Goal: Check status: Check status

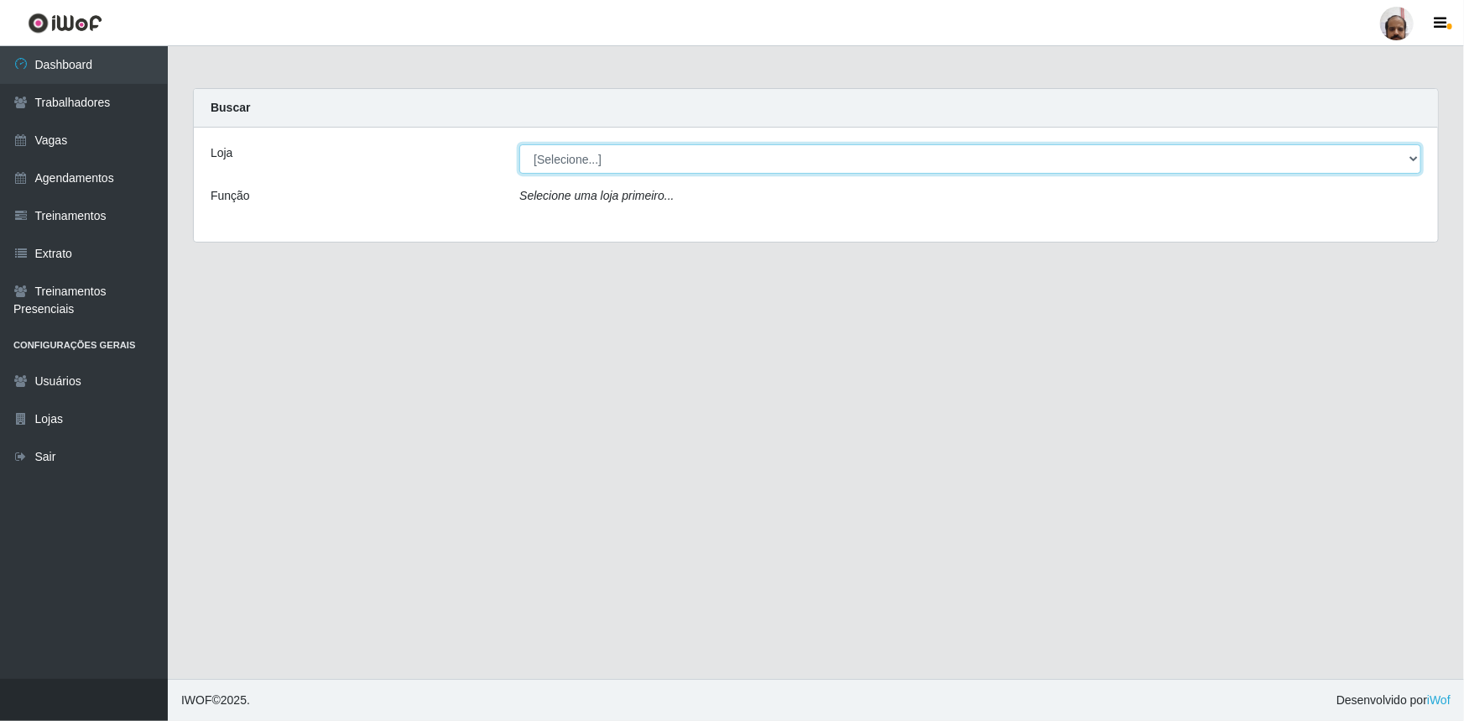
click at [580, 161] on select "[Selecione...] Mar Vermelho - Loja 05" at bounding box center [970, 158] width 902 height 29
select select "252"
click at [519, 144] on select "[Selecione...] Mar Vermelho - Loja 05" at bounding box center [970, 158] width 902 height 29
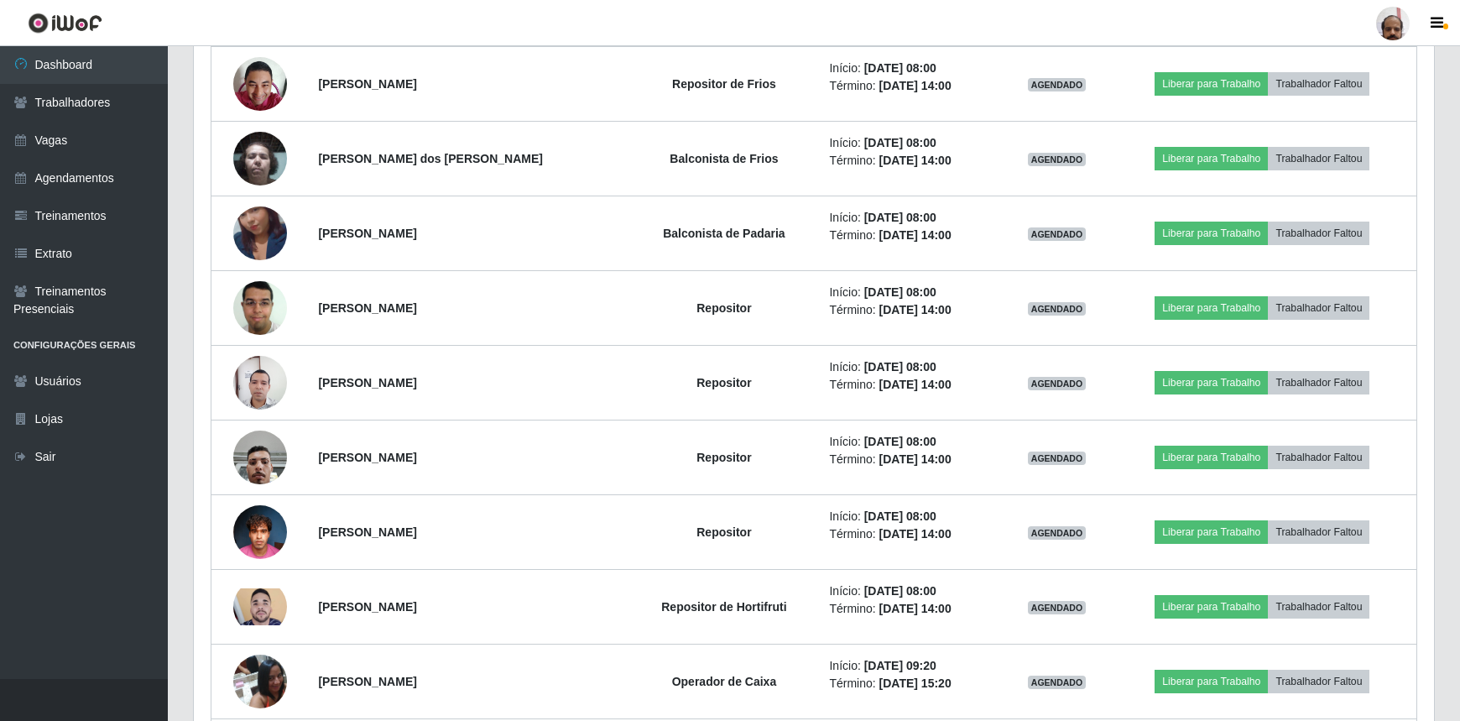
scroll to position [839, 0]
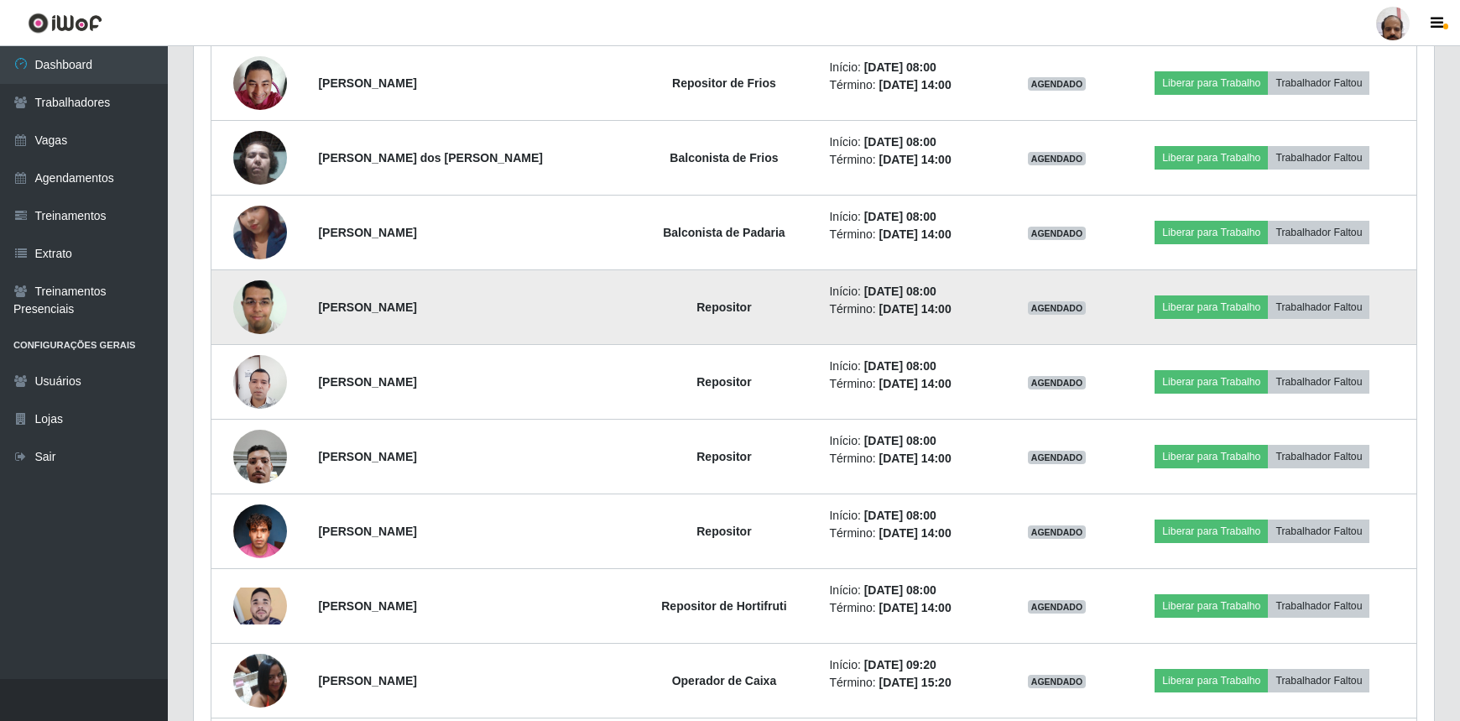
click at [249, 317] on img at bounding box center [260, 306] width 54 height 71
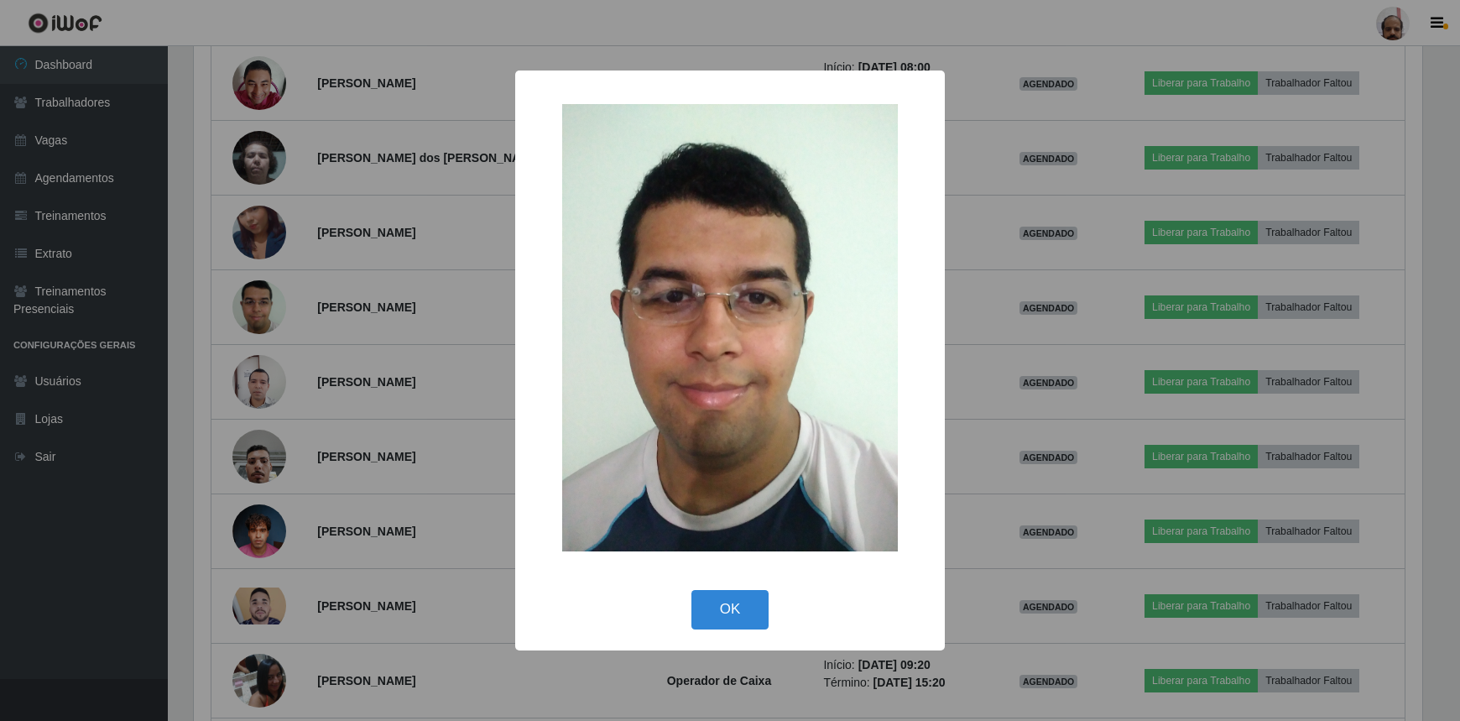
scroll to position [348, 1232]
click at [372, 307] on div "× OK Cancel" at bounding box center [732, 360] width 1464 height 721
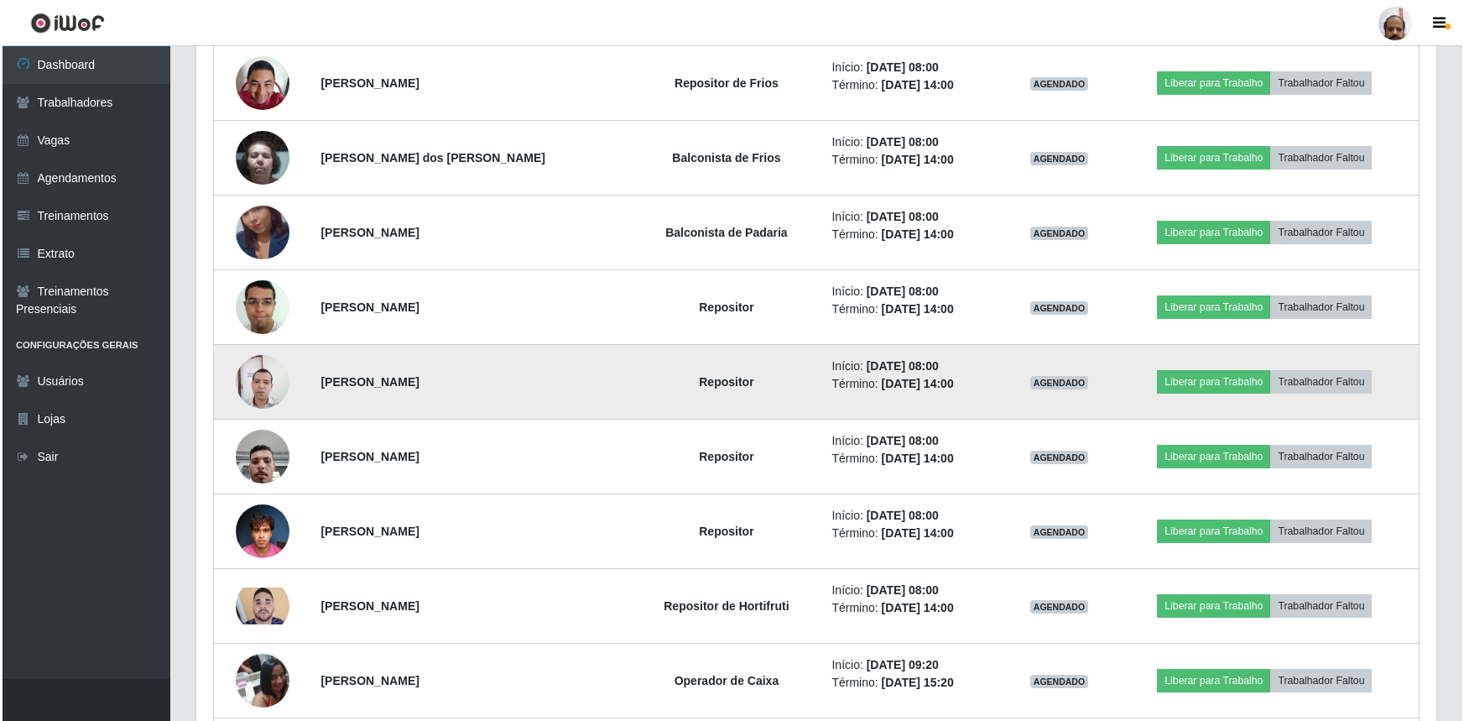
scroll to position [348, 1240]
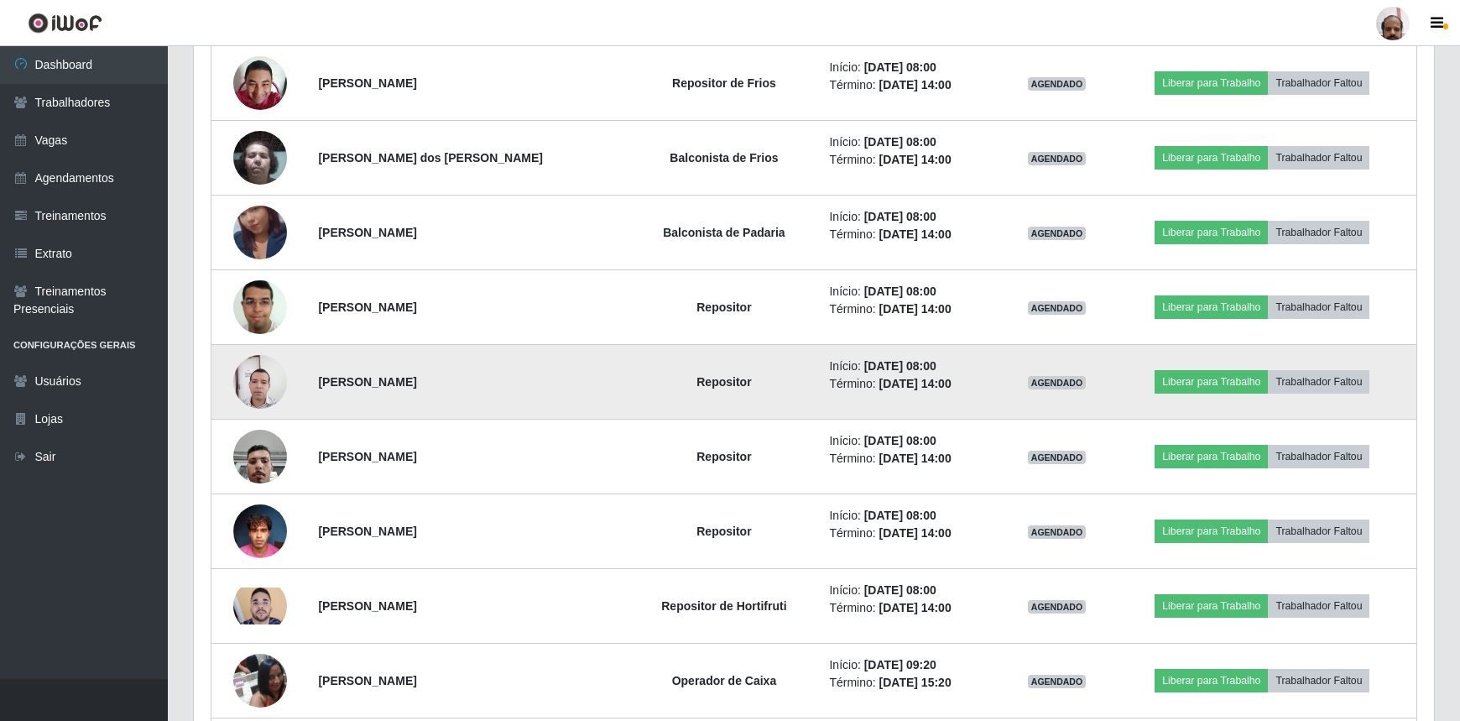
click at [264, 393] on img at bounding box center [260, 382] width 54 height 72
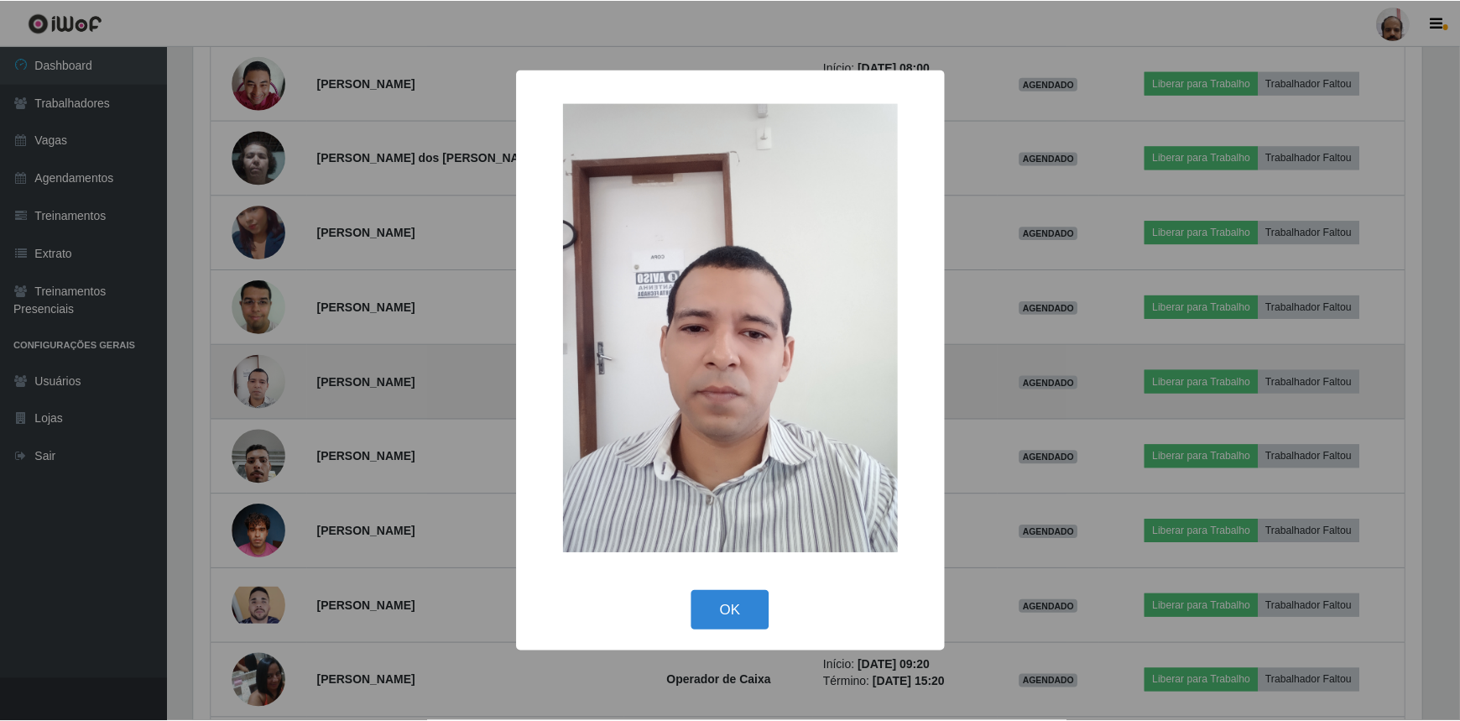
scroll to position [348, 1232]
click at [264, 393] on div "× OK Cancel" at bounding box center [732, 360] width 1464 height 721
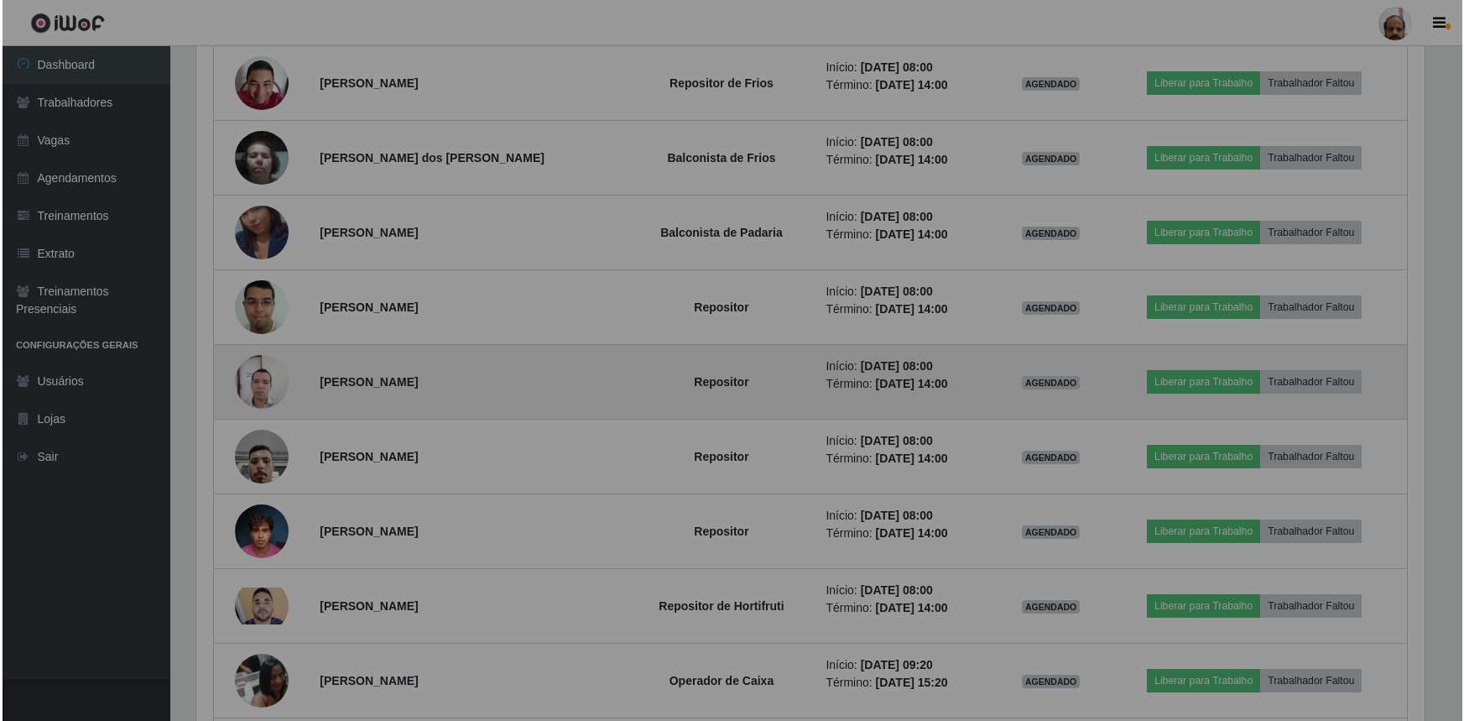
scroll to position [348, 1240]
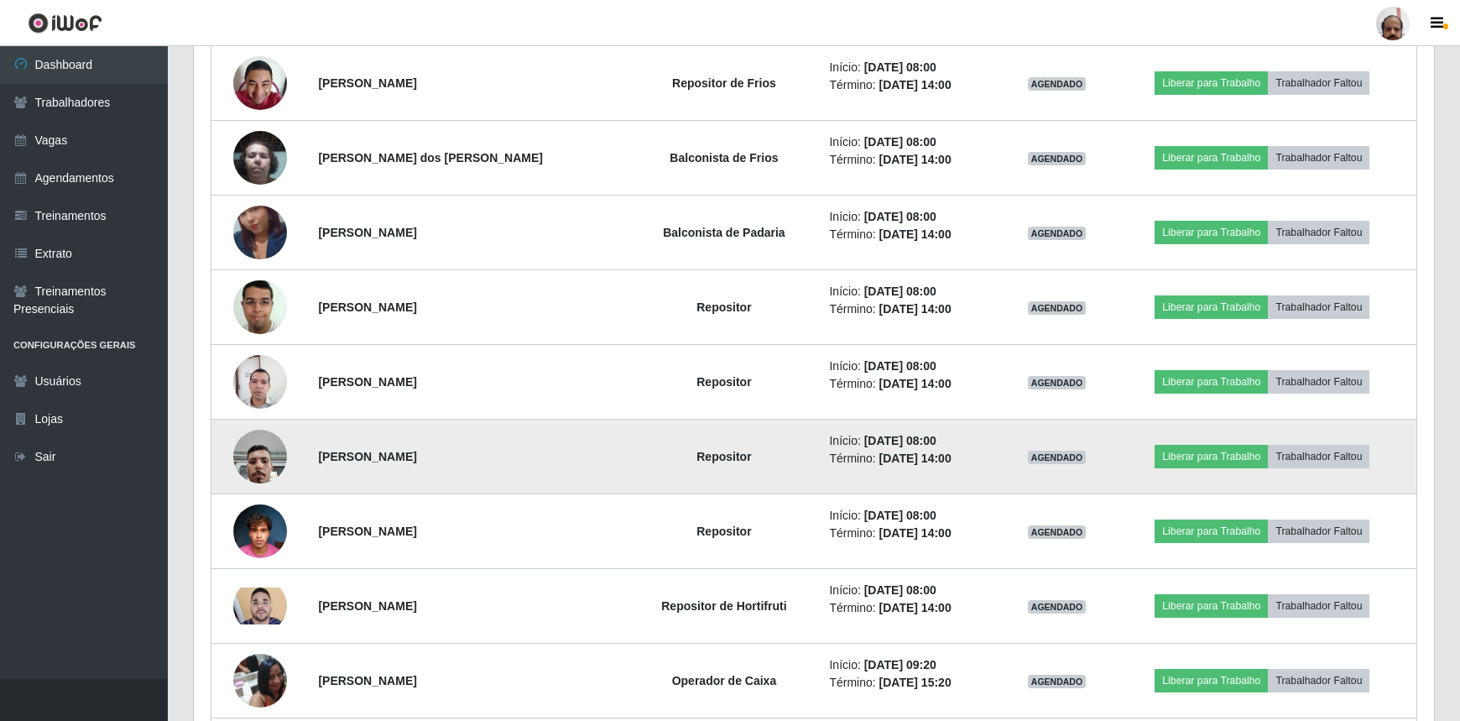
click at [276, 465] on img at bounding box center [260, 455] width 54 height 71
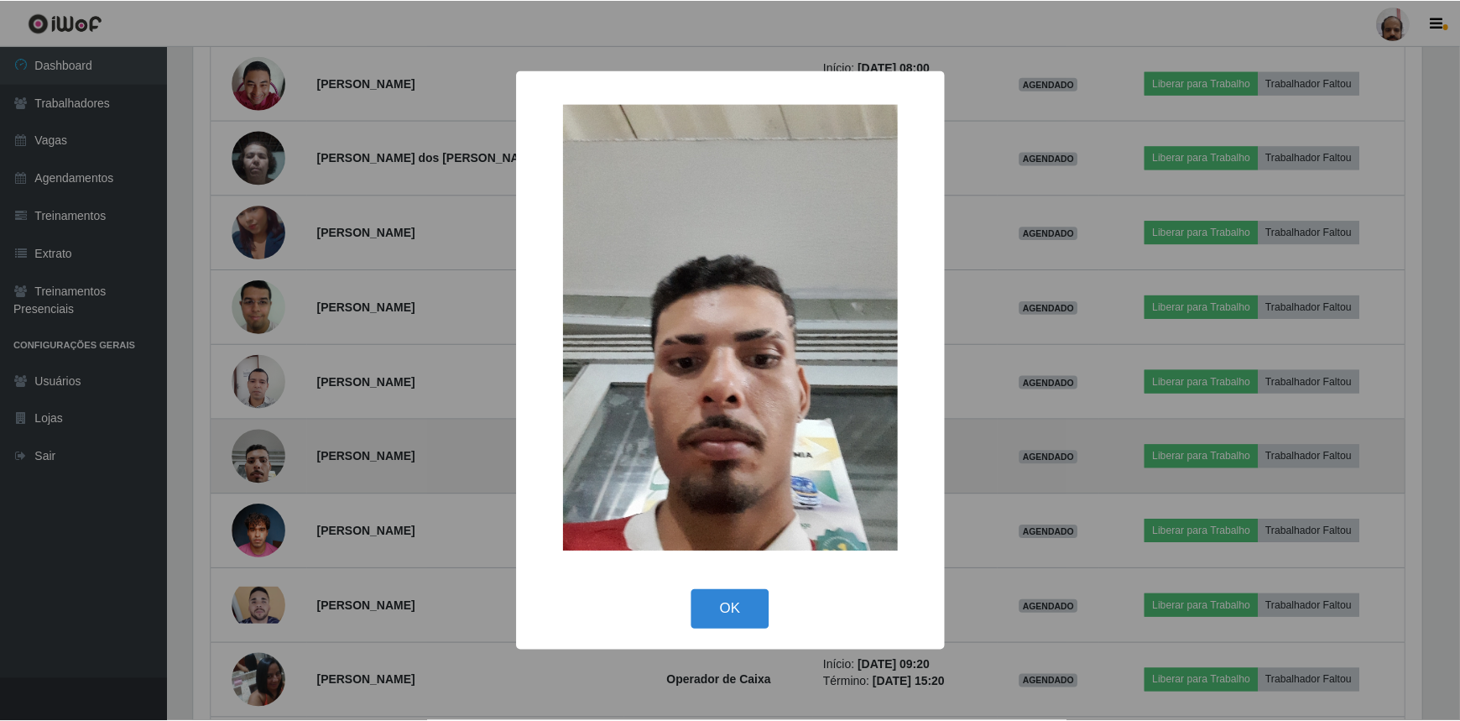
scroll to position [348, 1232]
click at [276, 465] on div "× OK Cancel" at bounding box center [732, 360] width 1464 height 721
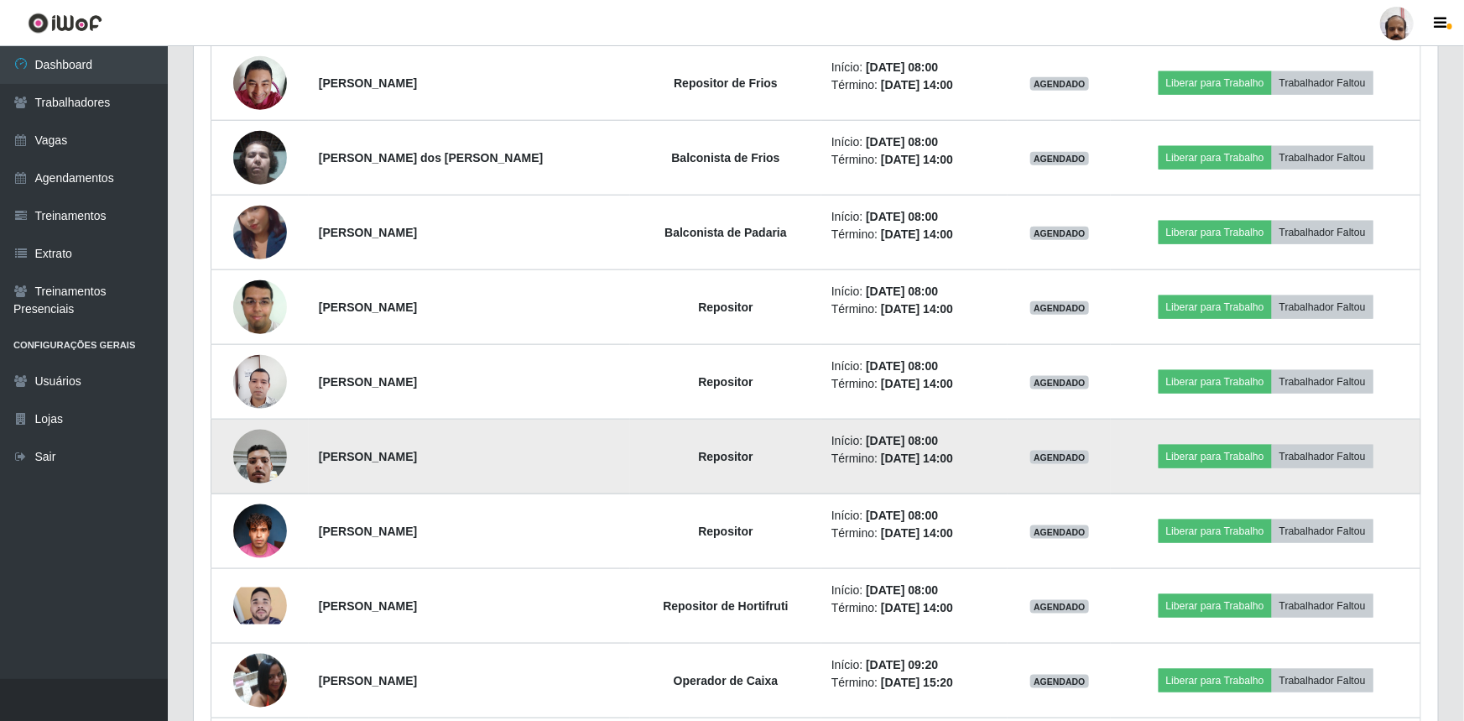
scroll to position [348, 1240]
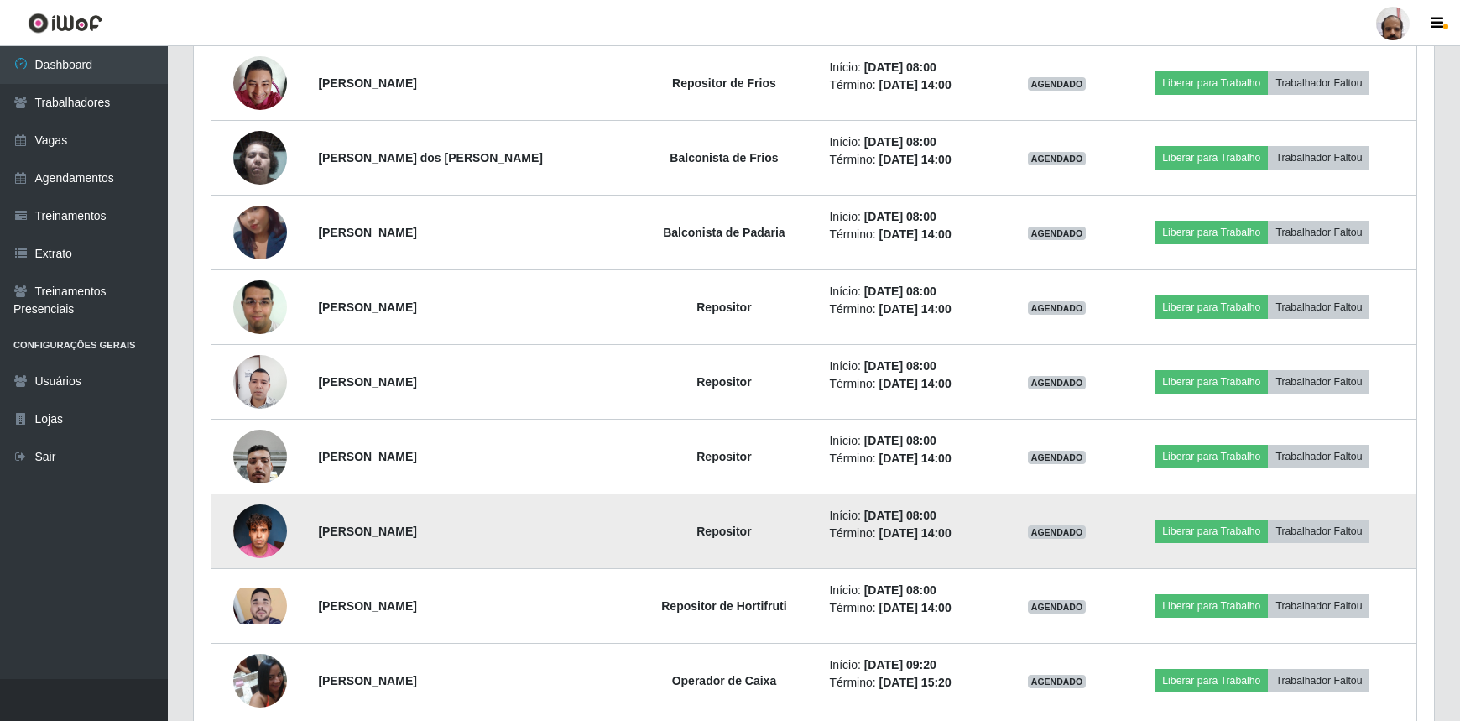
click at [272, 532] on img at bounding box center [260, 530] width 54 height 71
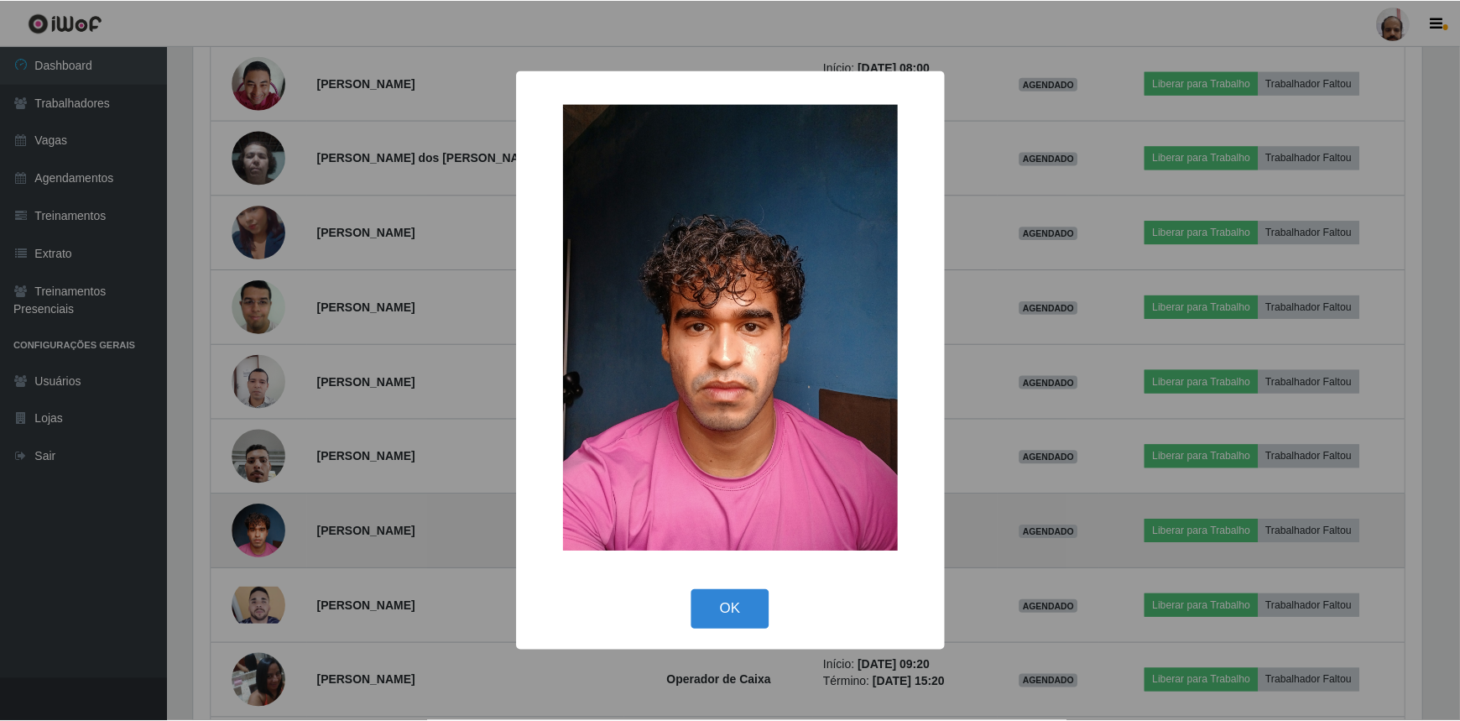
scroll to position [348, 1232]
click at [272, 532] on div "× OK Cancel" at bounding box center [732, 360] width 1464 height 721
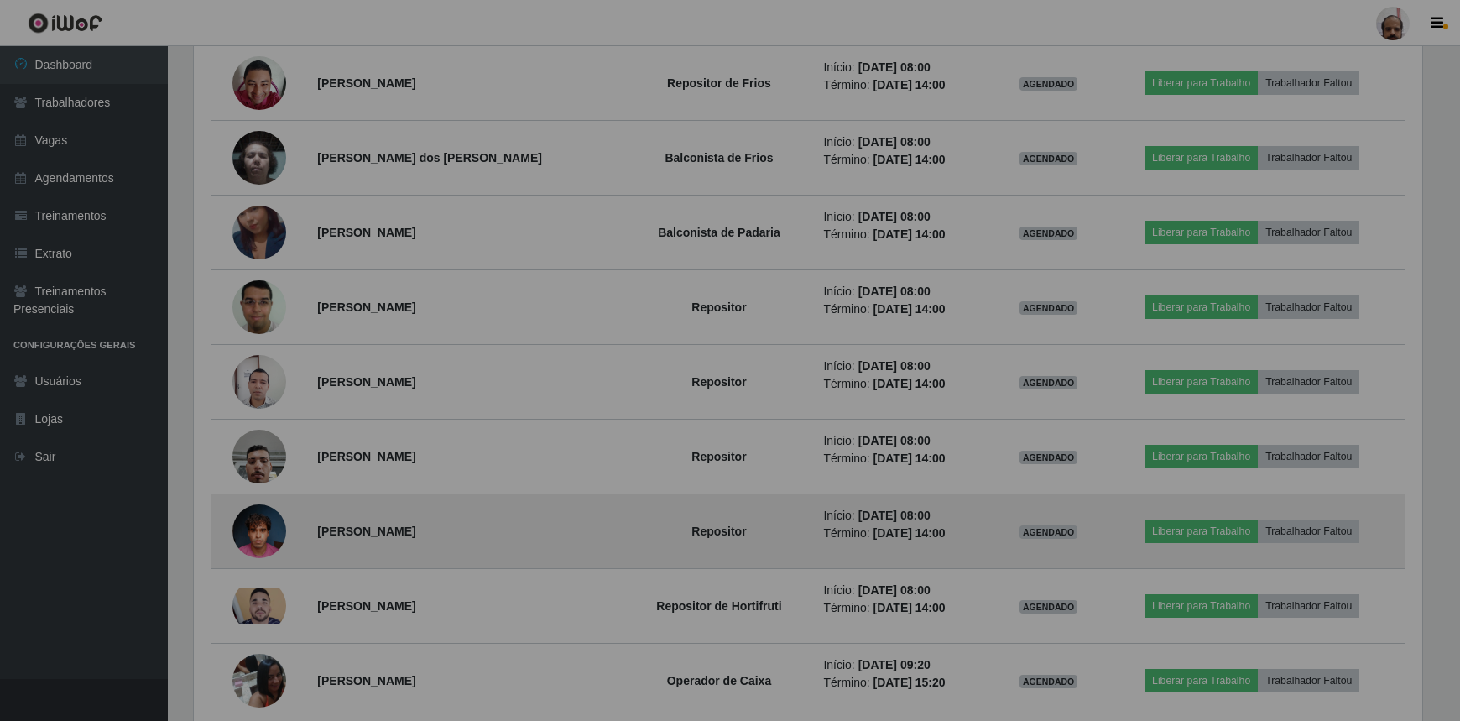
scroll to position [348, 1240]
